Goal: Check status: Check status

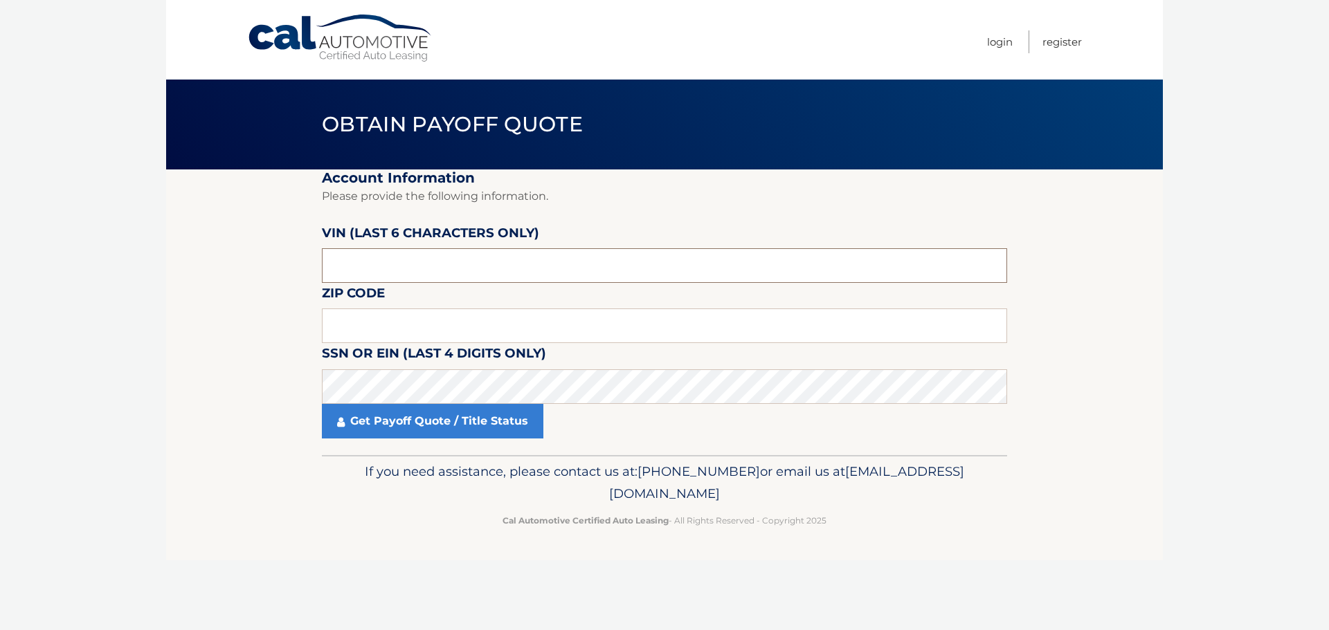
click at [385, 275] on input "text" at bounding box center [664, 265] width 685 height 35
click at [401, 294] on fieldset "Account Information Please provide the following information. [PERSON_NAME] (la…" at bounding box center [664, 313] width 685 height 286
click at [417, 271] on input "text" at bounding box center [664, 265] width 685 height 35
paste input "194836"
type input "194836"
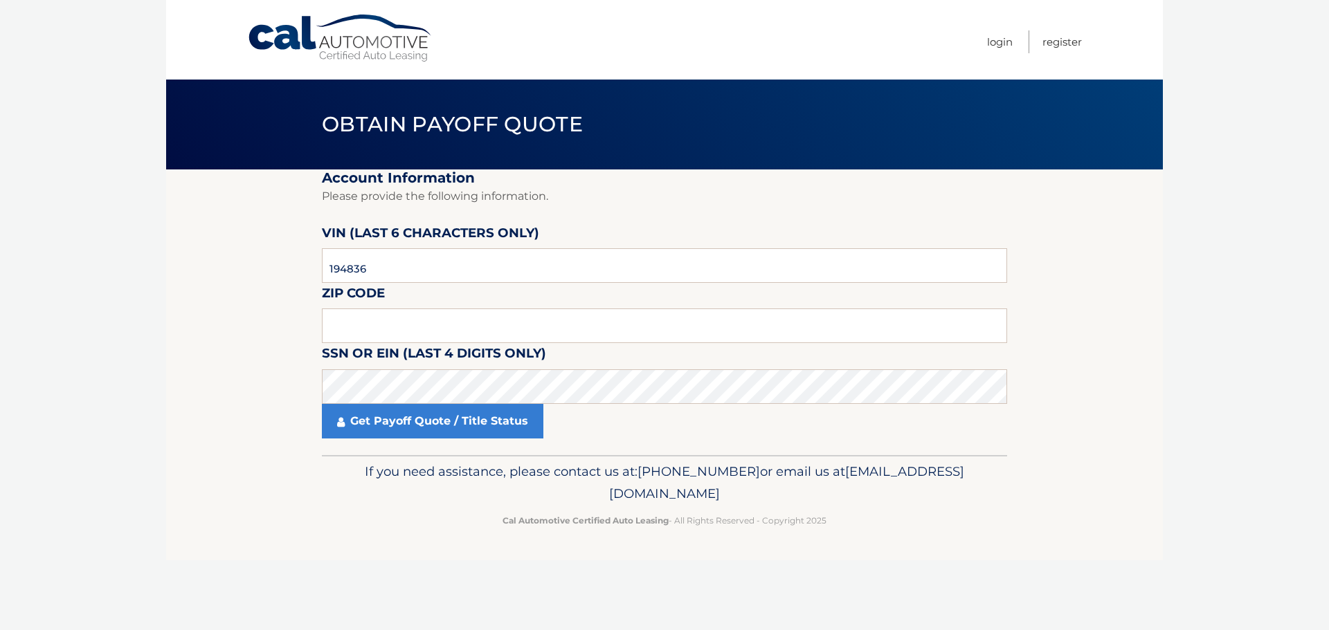
click at [710, 297] on fieldset "Account Information Please provide the following information. [PERSON_NAME] (la…" at bounding box center [664, 313] width 685 height 286
drag, startPoint x: 715, startPoint y: 322, endPoint x: 901, endPoint y: 325, distance: 186.2
click at [715, 322] on input "text" at bounding box center [664, 326] width 685 height 35
type input "16153"
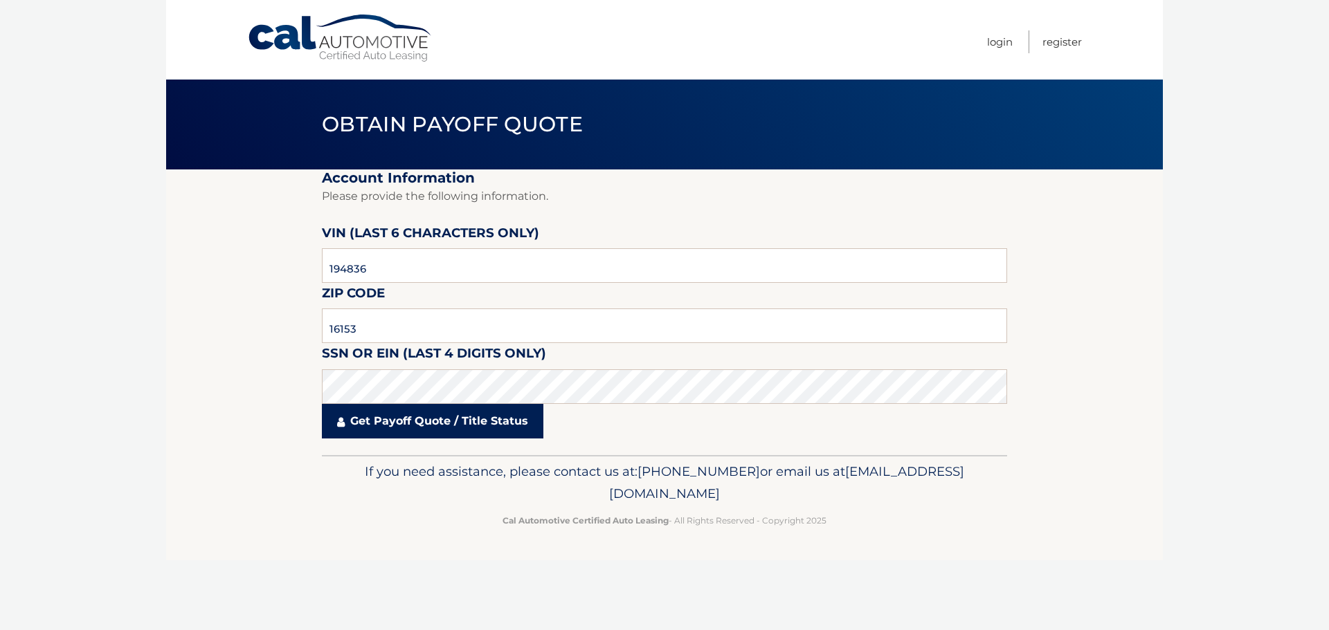
click at [441, 405] on link "Get Payoff Quote / Title Status" at bounding box center [432, 421] width 221 height 35
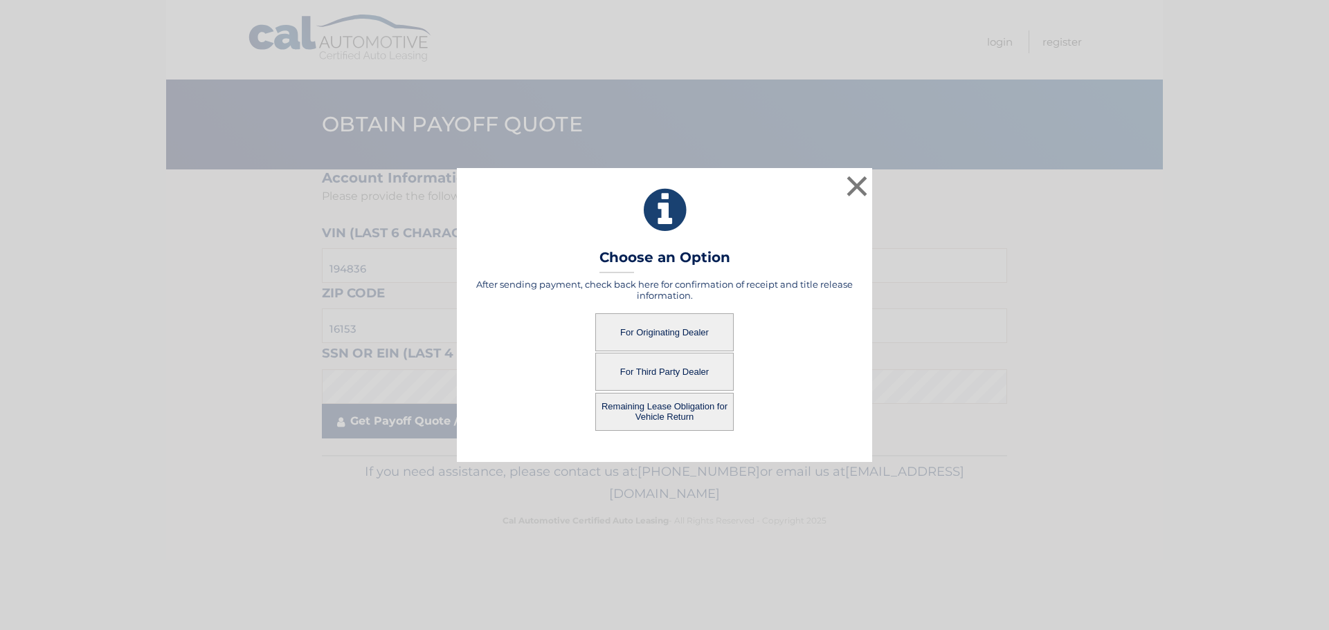
click at [439, 408] on div "× Choose an Option After sending payment, check back here for confirmation of r…" at bounding box center [664, 314] width 1317 height 293
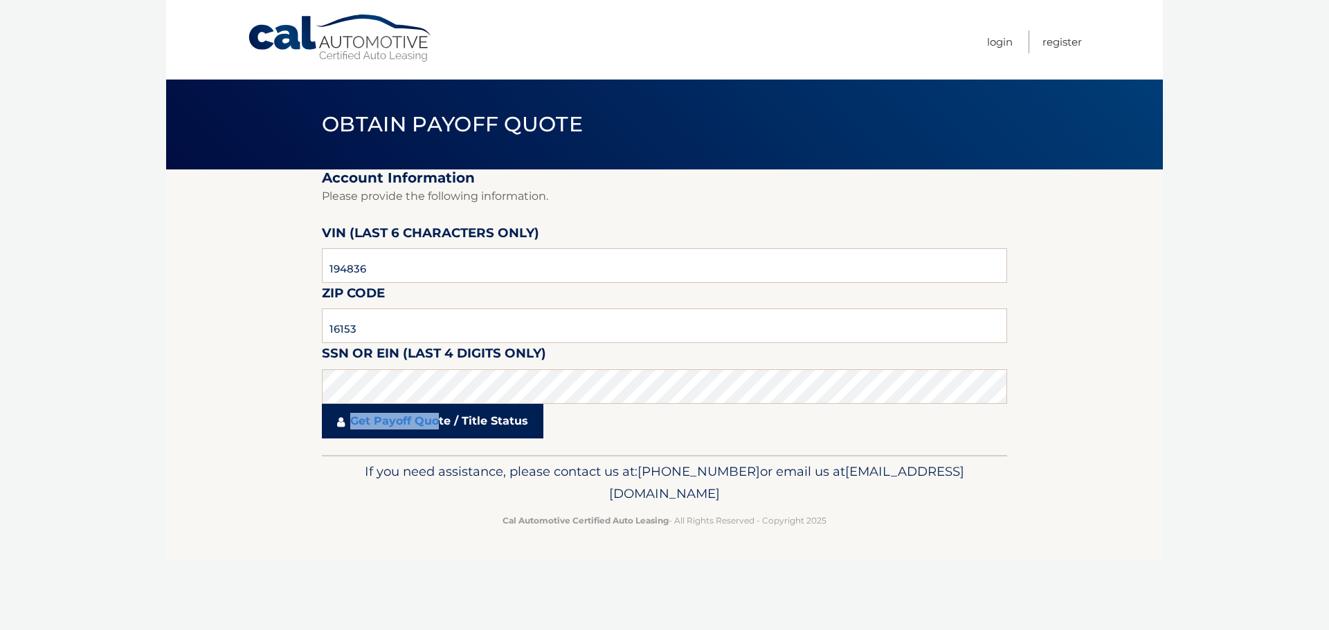
click at [437, 419] on link "Get Payoff Quote / Title Status" at bounding box center [432, 421] width 221 height 35
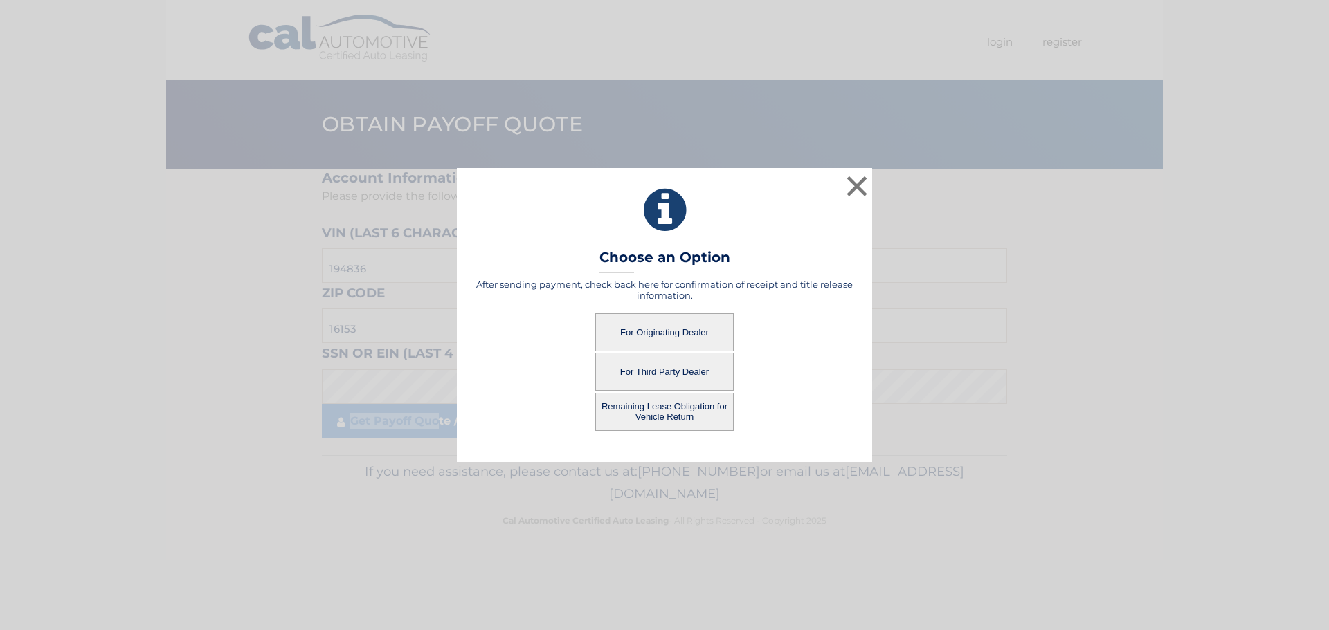
click at [704, 321] on button "For Originating Dealer" at bounding box center [664, 332] width 138 height 38
click at [669, 333] on button "For Originating Dealer" at bounding box center [664, 332] width 138 height 38
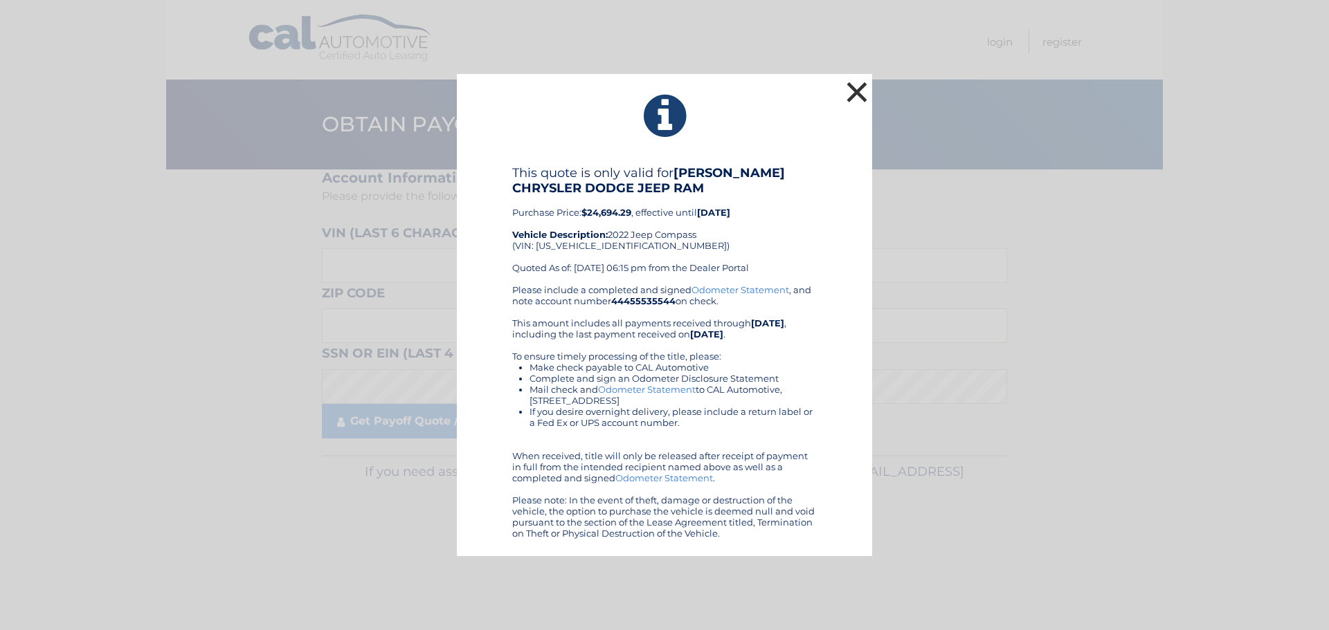
click at [855, 89] on button "×" at bounding box center [857, 92] width 28 height 28
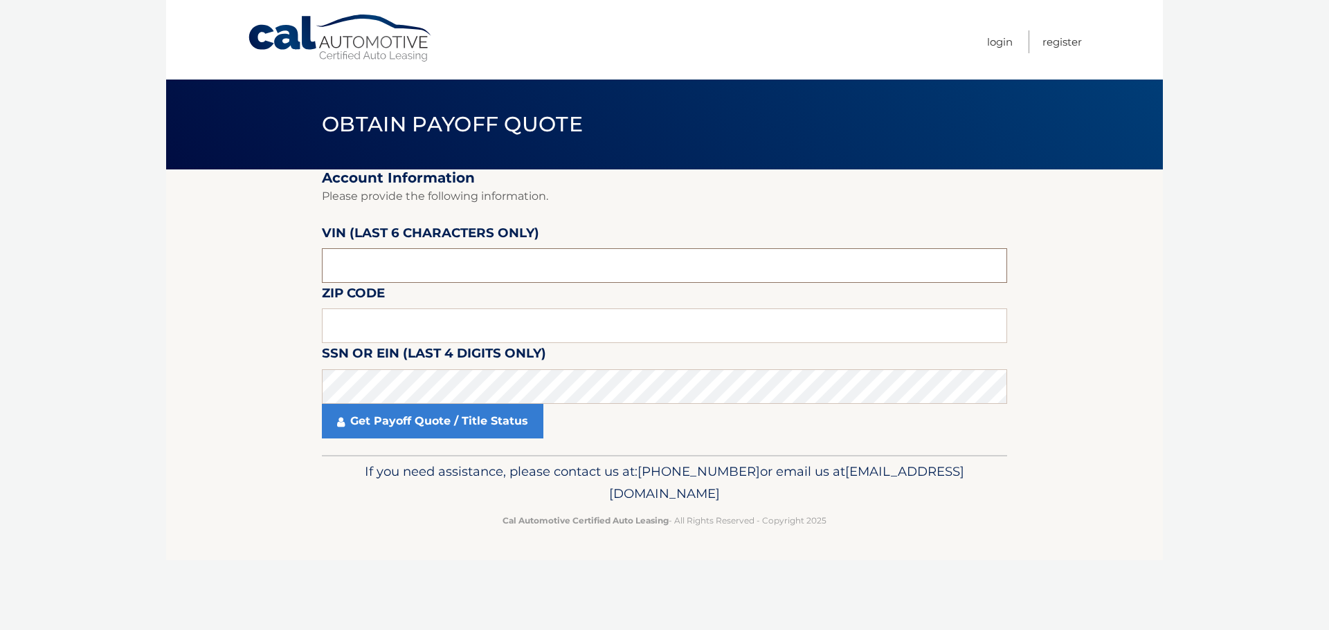
click at [463, 261] on input "text" at bounding box center [664, 265] width 685 height 35
paste input "194836"
type input "194836"
type input "16153"
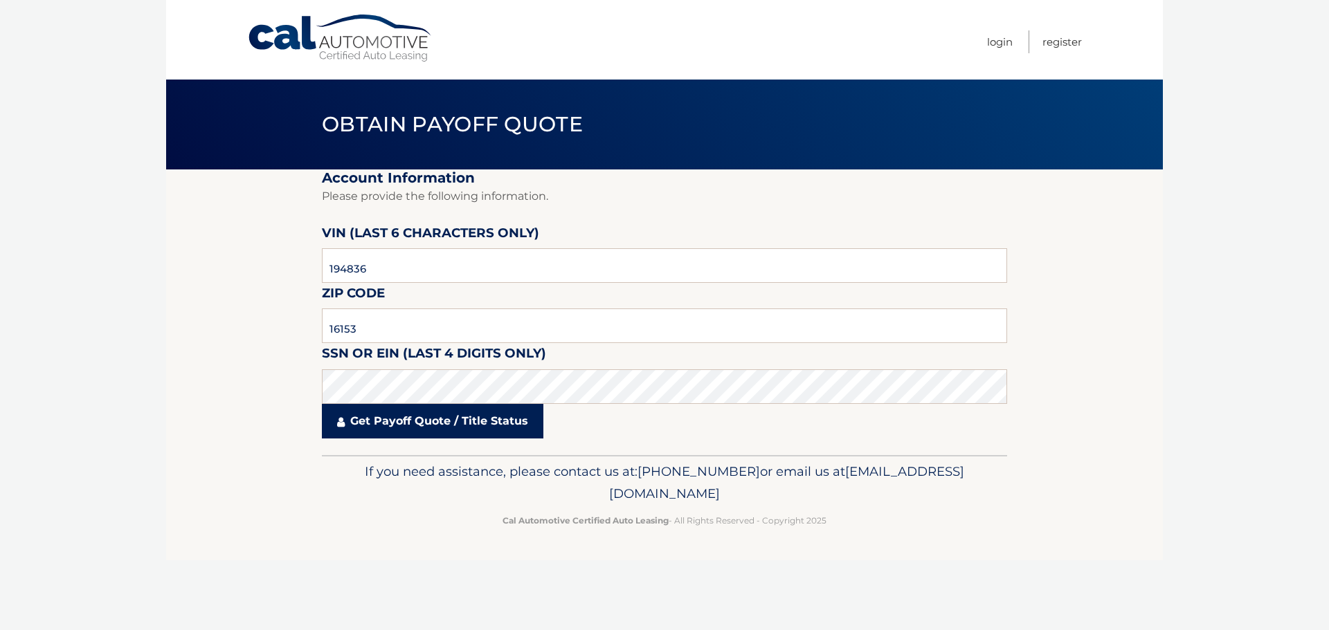
click at [345, 408] on link "Get Payoff Quote / Title Status" at bounding box center [432, 421] width 221 height 35
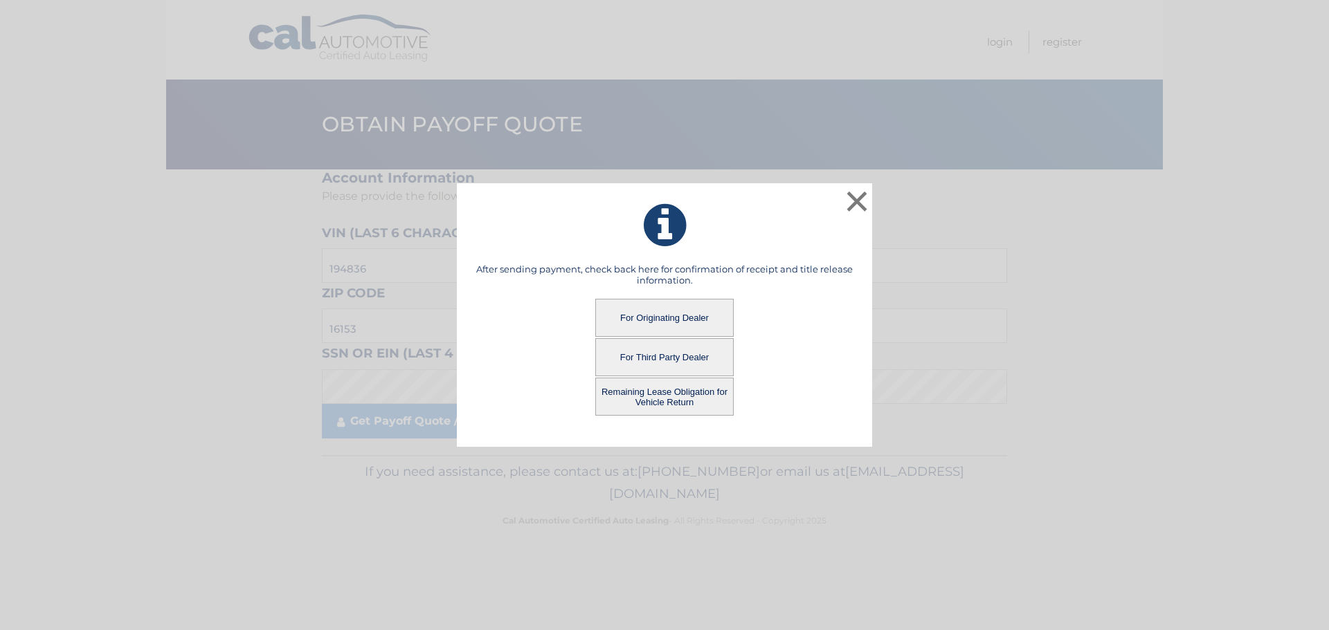
click at [688, 408] on button "Remaining Lease Obligation for Vehicle Return" at bounding box center [664, 397] width 138 height 38
click at [653, 401] on button "Remaining Lease Obligation for Vehicle Return" at bounding box center [664, 397] width 138 height 38
